Goal: Find contact information: Find contact information

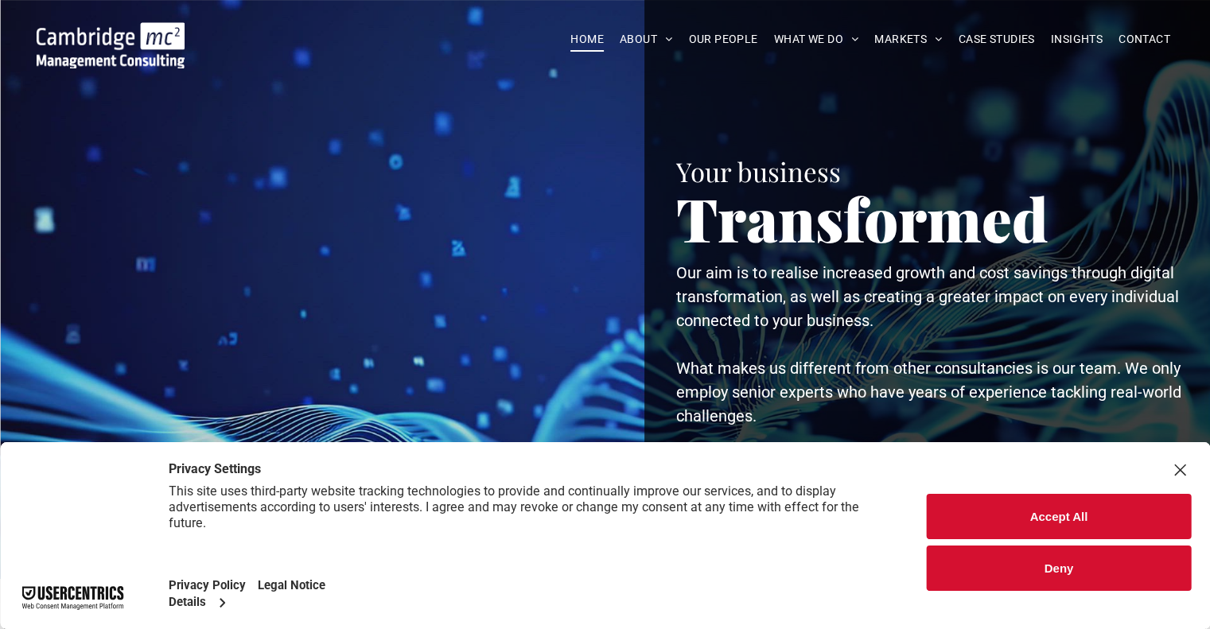
click at [1057, 504] on button "Accept All" at bounding box center [1059, 516] width 264 height 45
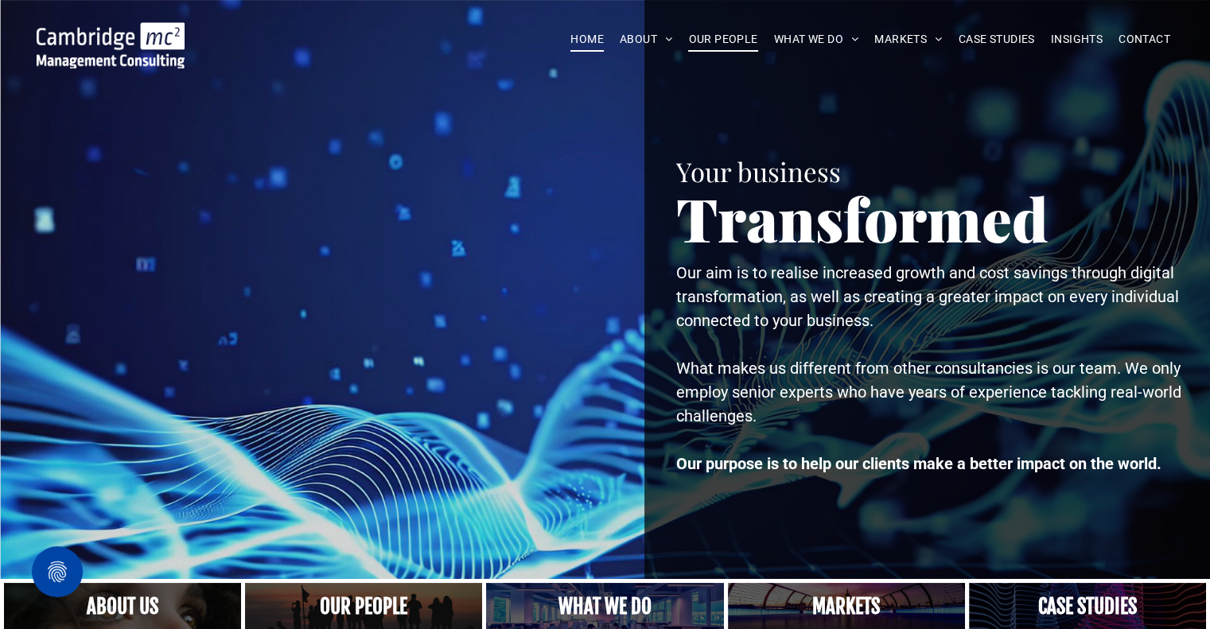
click at [726, 38] on span "OUR PEOPLE" at bounding box center [722, 39] width 69 height 25
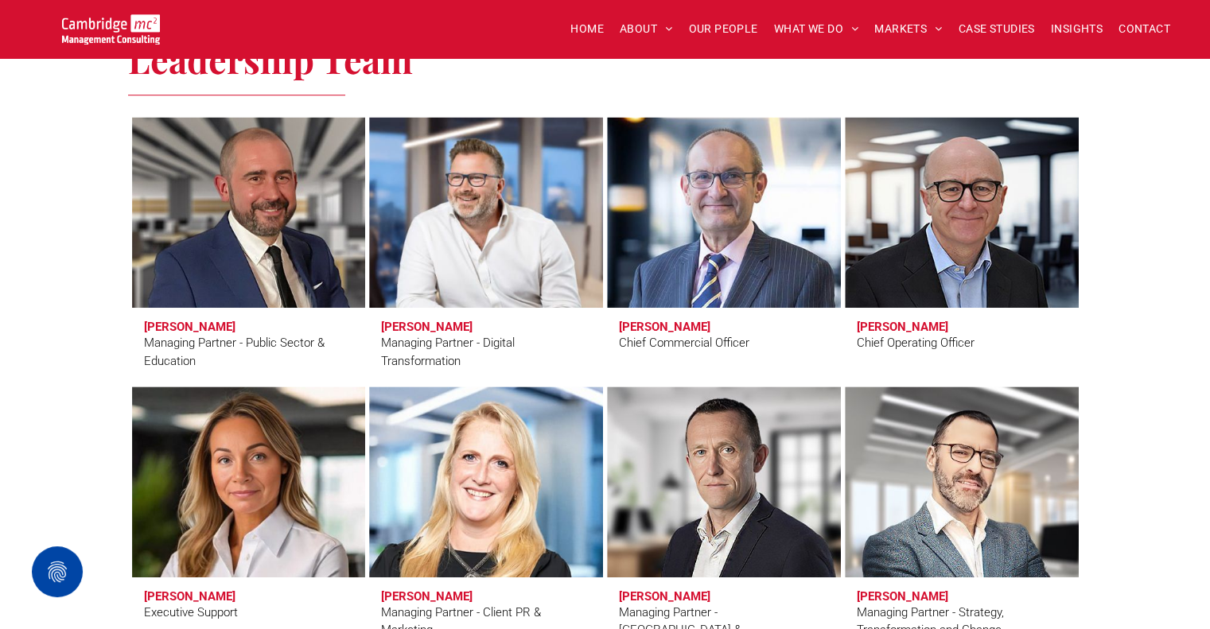
scroll to position [1114, 0]
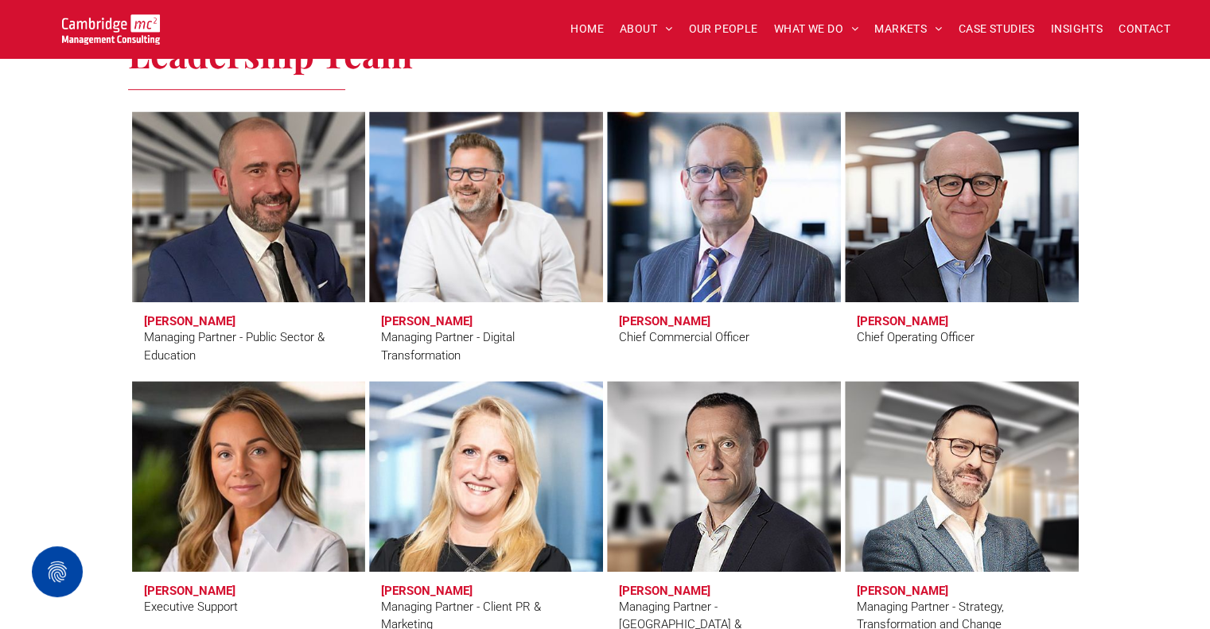
click at [280, 237] on link at bounding box center [248, 207] width 247 height 202
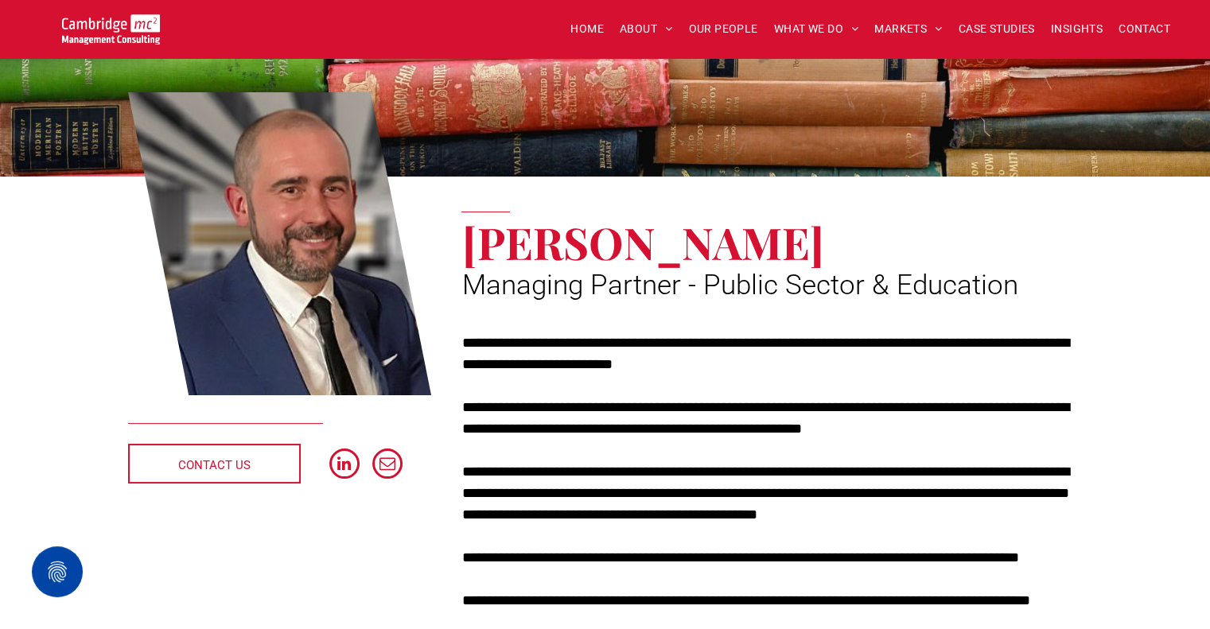
scroll to position [239, 0]
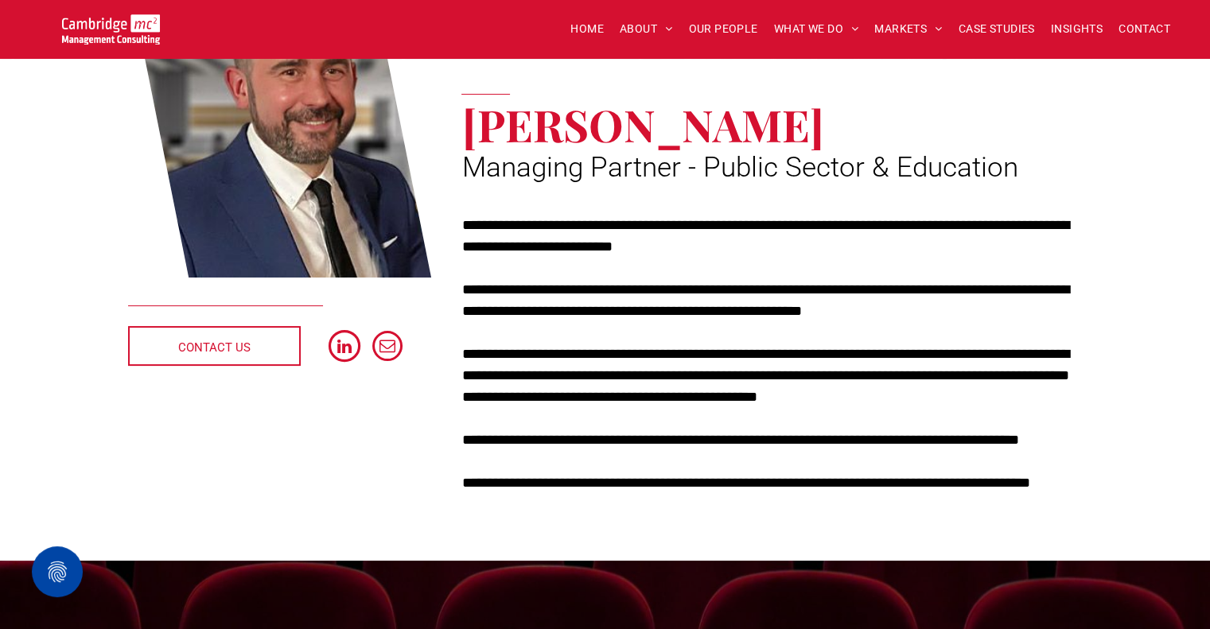
click at [341, 344] on span "linkedin" at bounding box center [345, 346] width 32 height 32
